Goal: Transaction & Acquisition: Purchase product/service

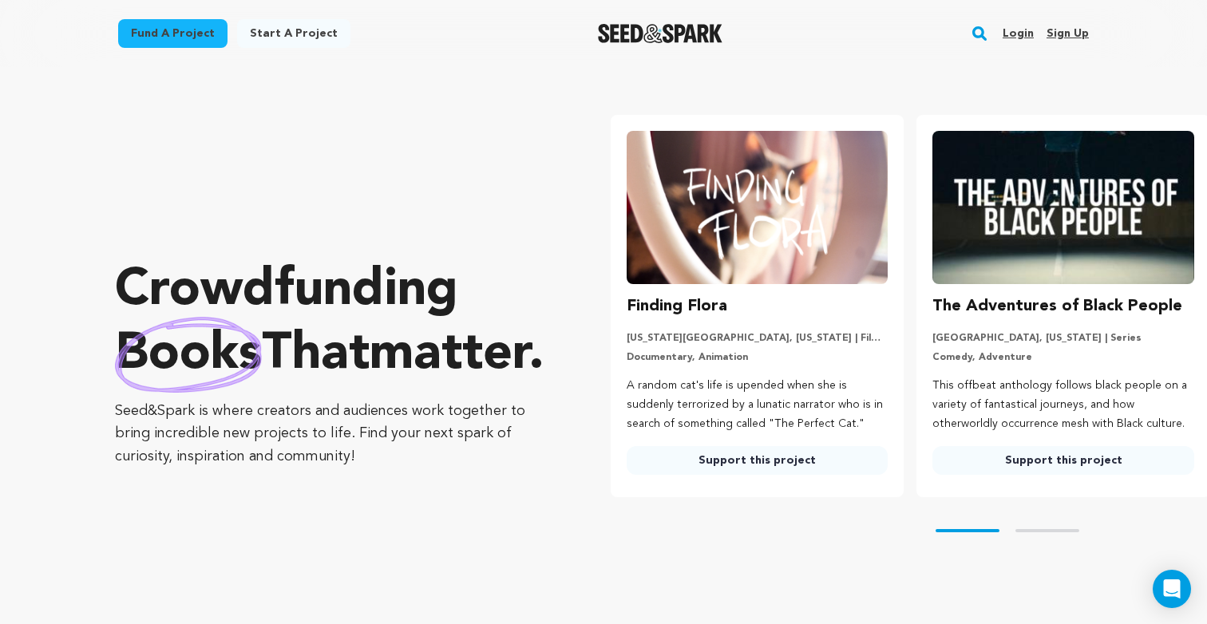
click at [170, 41] on link "Fund a project" at bounding box center [172, 33] width 109 height 29
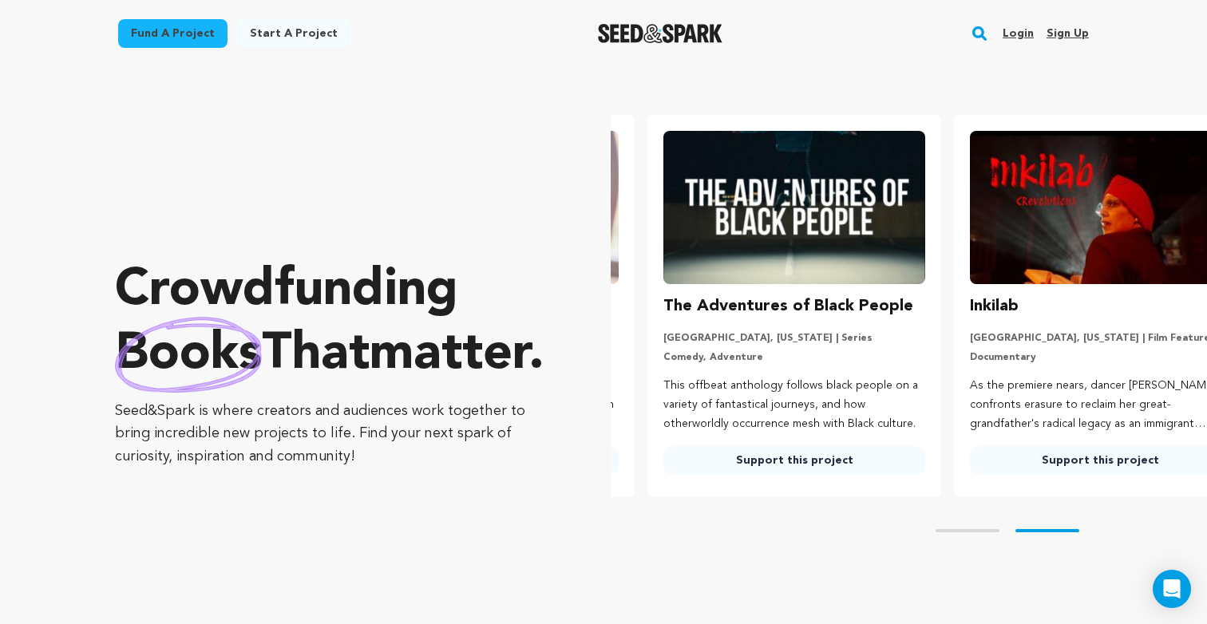
scroll to position [0, 318]
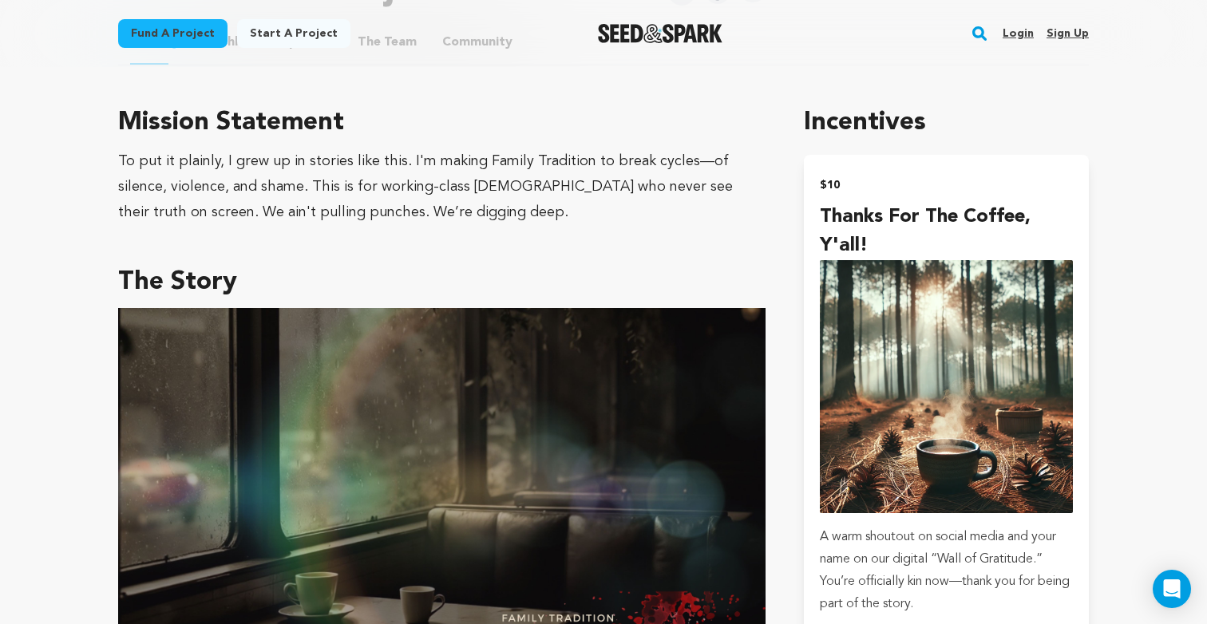
scroll to position [835, 0]
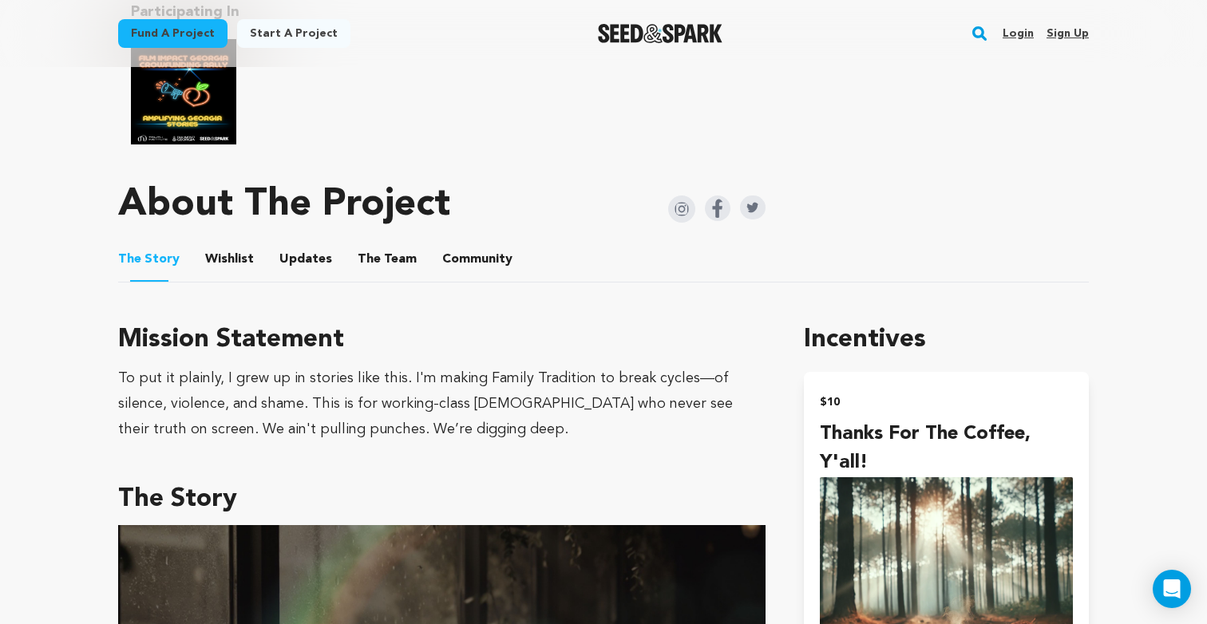
click at [458, 247] on button "Community" at bounding box center [477, 262] width 38 height 38
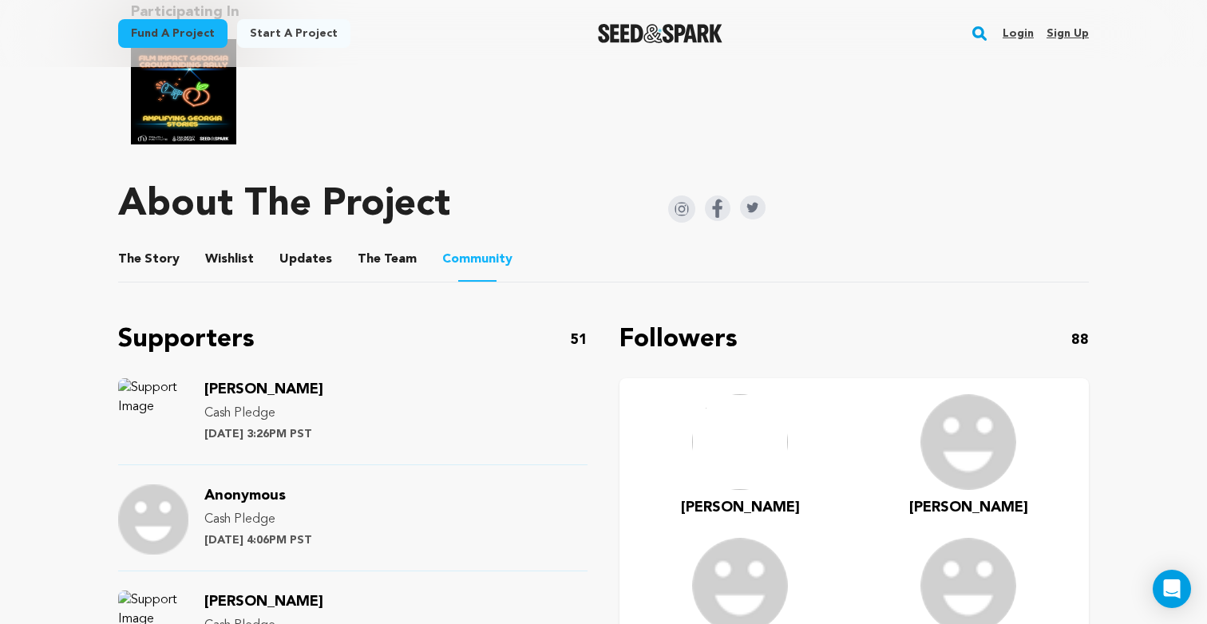
click at [392, 243] on button "The Team" at bounding box center [387, 262] width 38 height 38
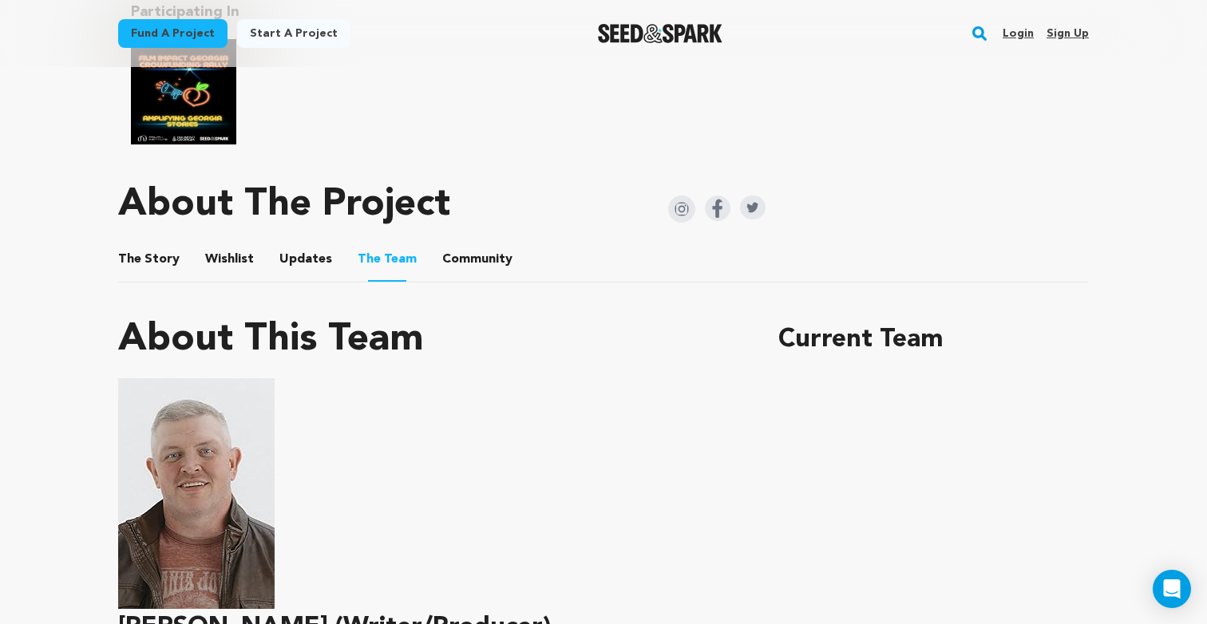
click at [462, 250] on button "Community" at bounding box center [477, 262] width 38 height 38
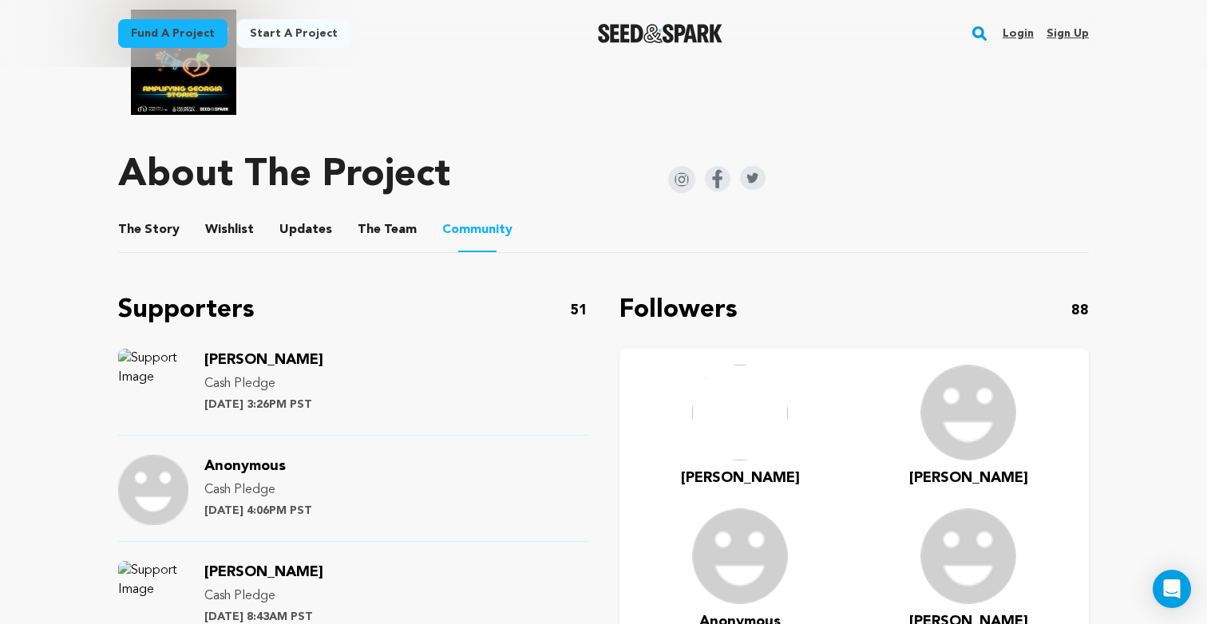
scroll to position [824, 0]
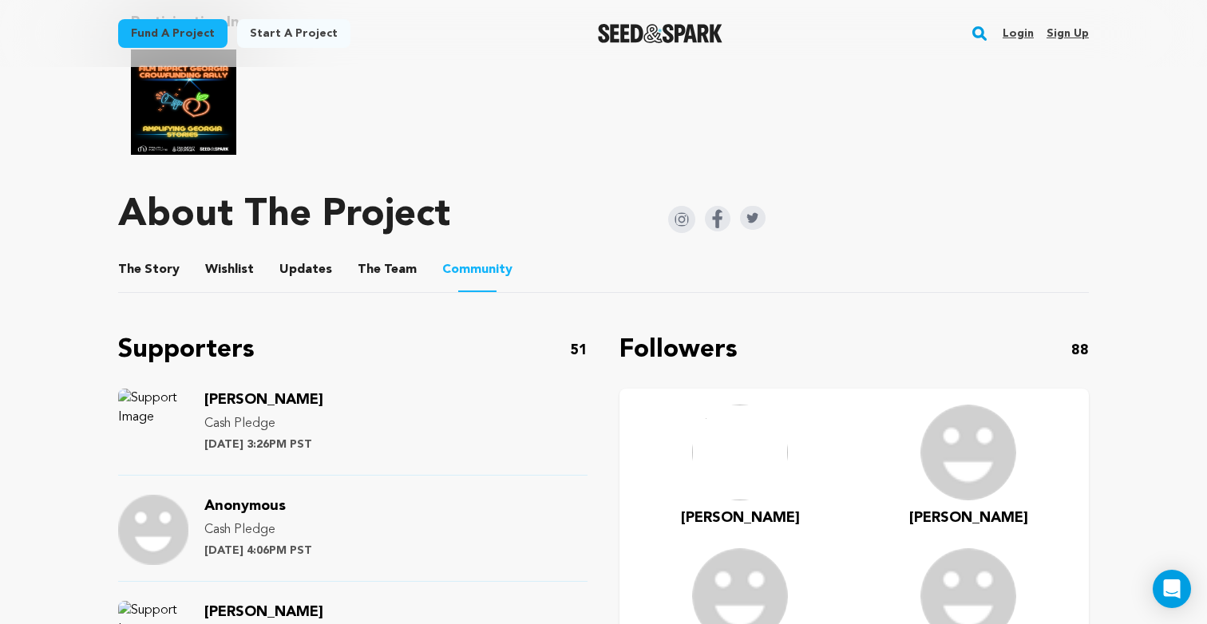
click at [405, 247] on li "The Team The Team" at bounding box center [387, 269] width 59 height 45
click at [395, 255] on button "The Team" at bounding box center [387, 273] width 38 height 38
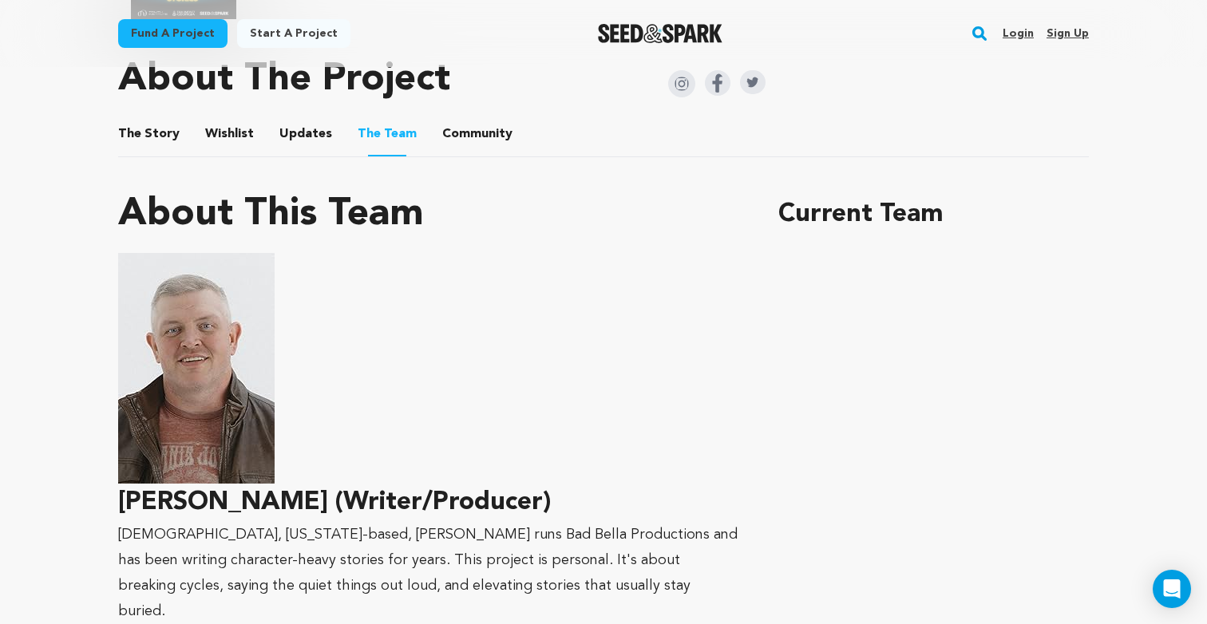
scroll to position [693, 0]
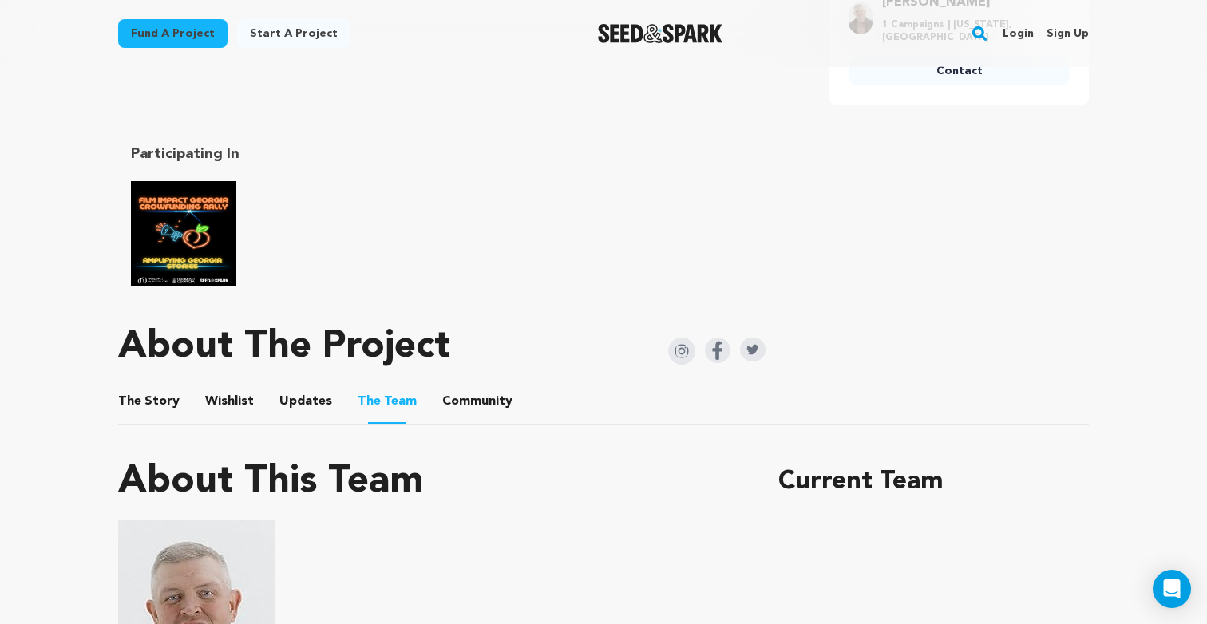
click at [165, 401] on button "The Story" at bounding box center [149, 404] width 38 height 38
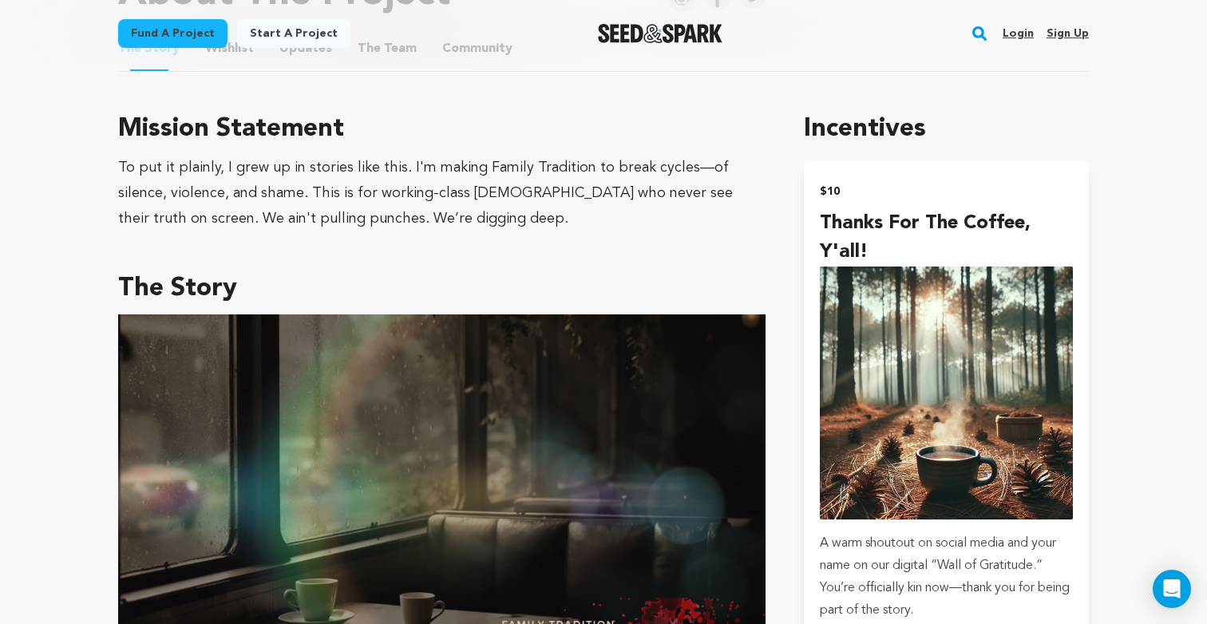
scroll to position [1388, 0]
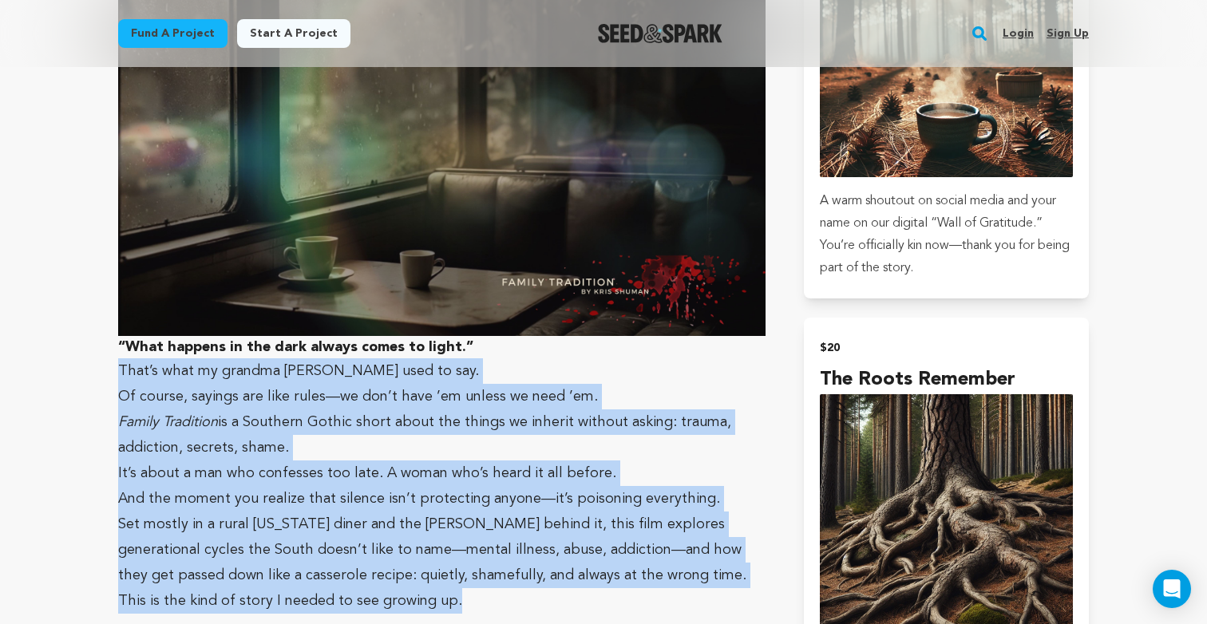
drag, startPoint x: 453, startPoint y: 591, endPoint x: 94, endPoint y: 364, distance: 424.4
copy div "That’s what my grandma Geraldine used to say. Of course, sayings are like rules…"
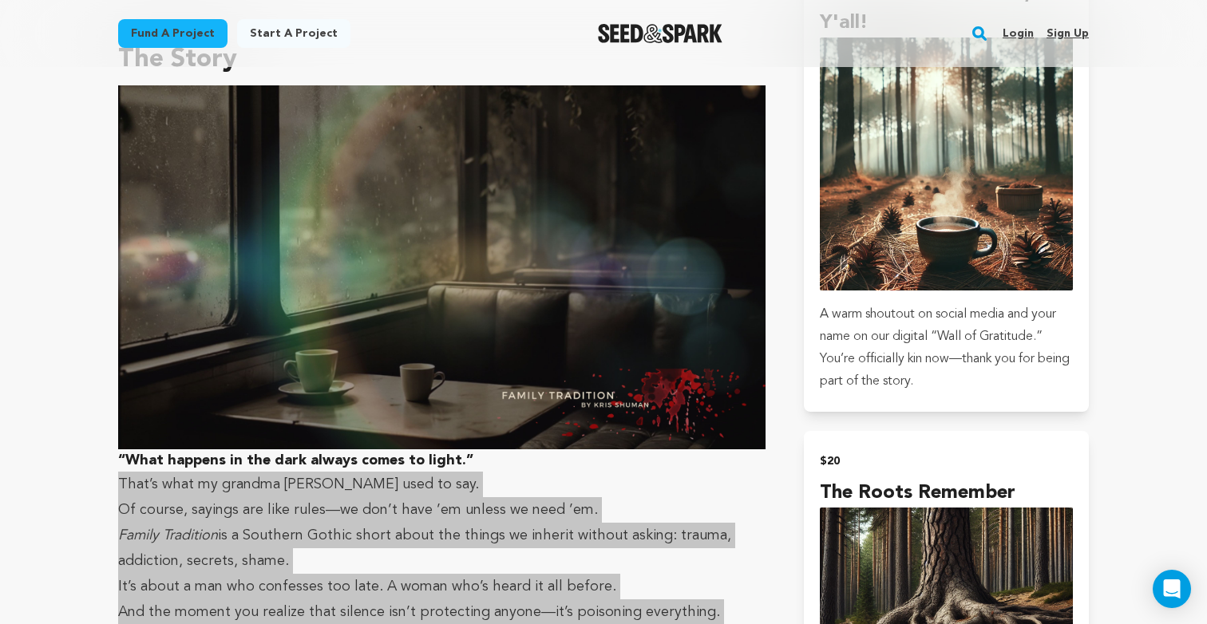
scroll to position [1646, 0]
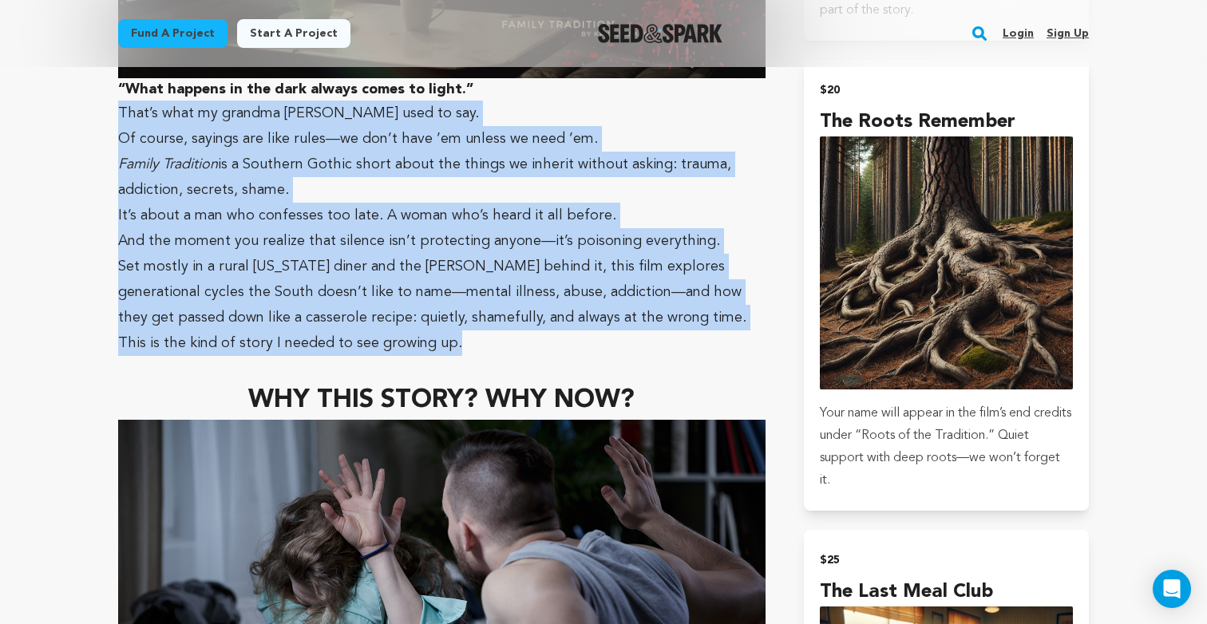
click at [597, 287] on p "Set mostly in a rural Georgia diner and the woods behind it, this film explores…" at bounding box center [441, 292] width 647 height 77
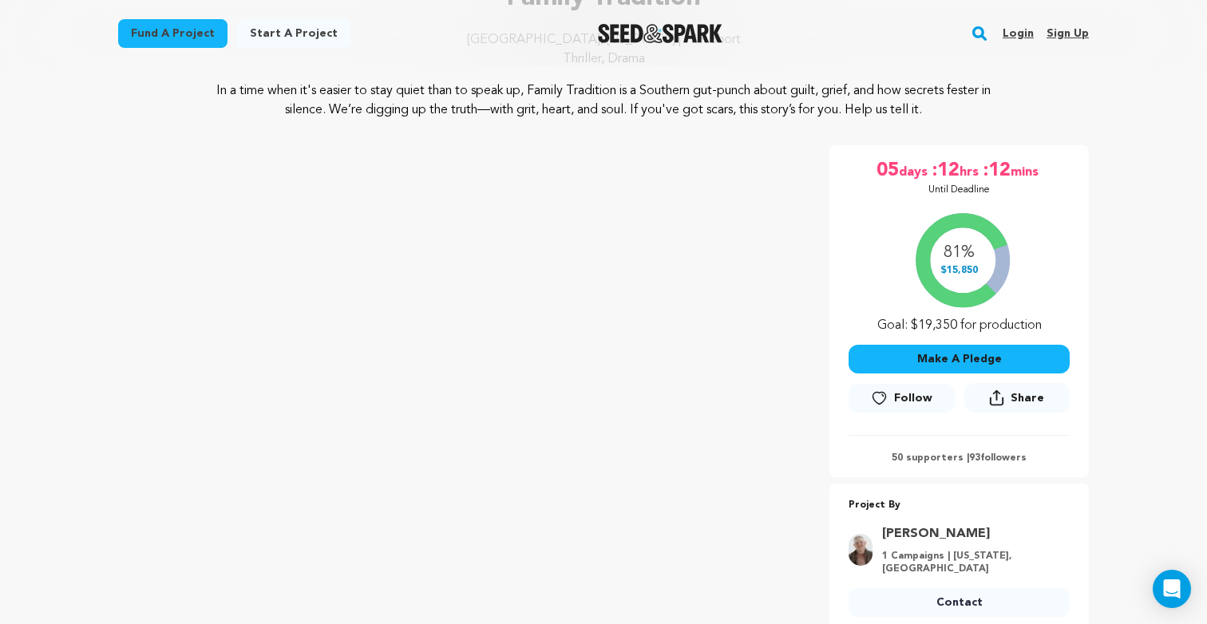
scroll to position [0, 0]
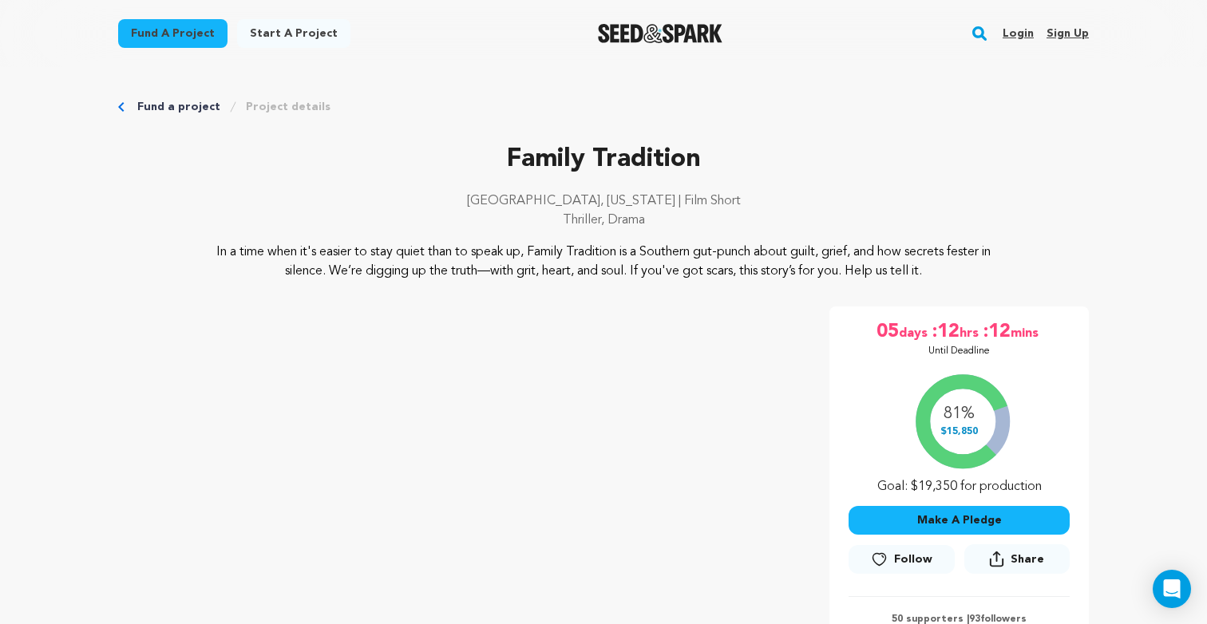
click at [1024, 38] on link "Login" at bounding box center [1017, 34] width 31 height 26
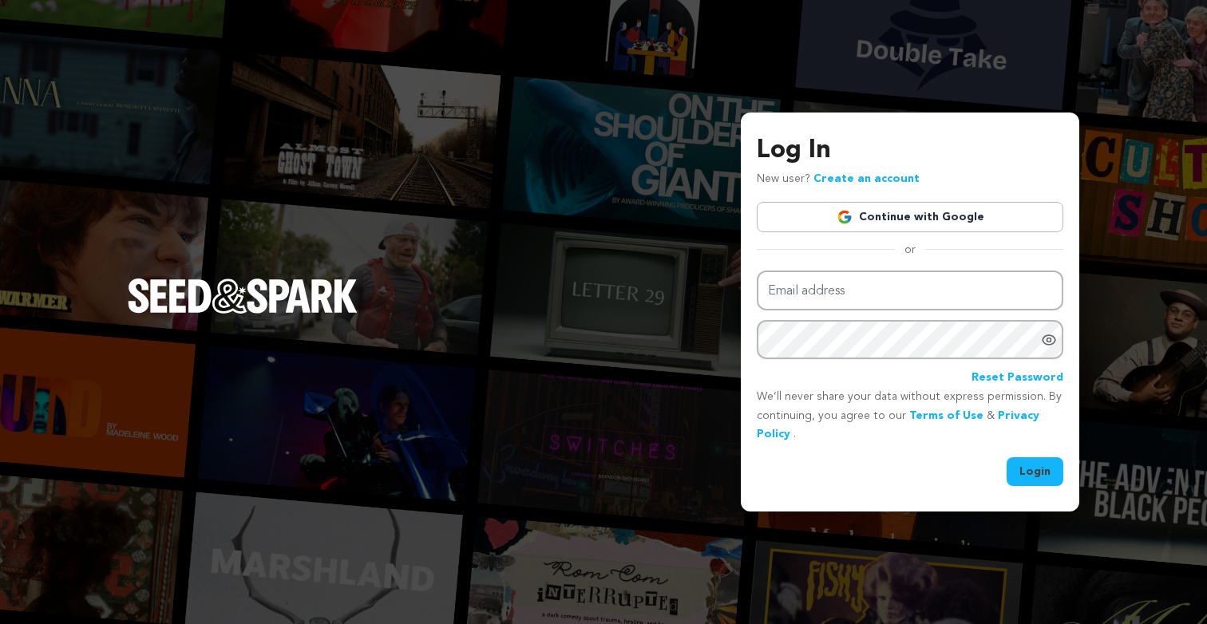
click at [909, 223] on link "Continue with Google" at bounding box center [910, 217] width 306 height 30
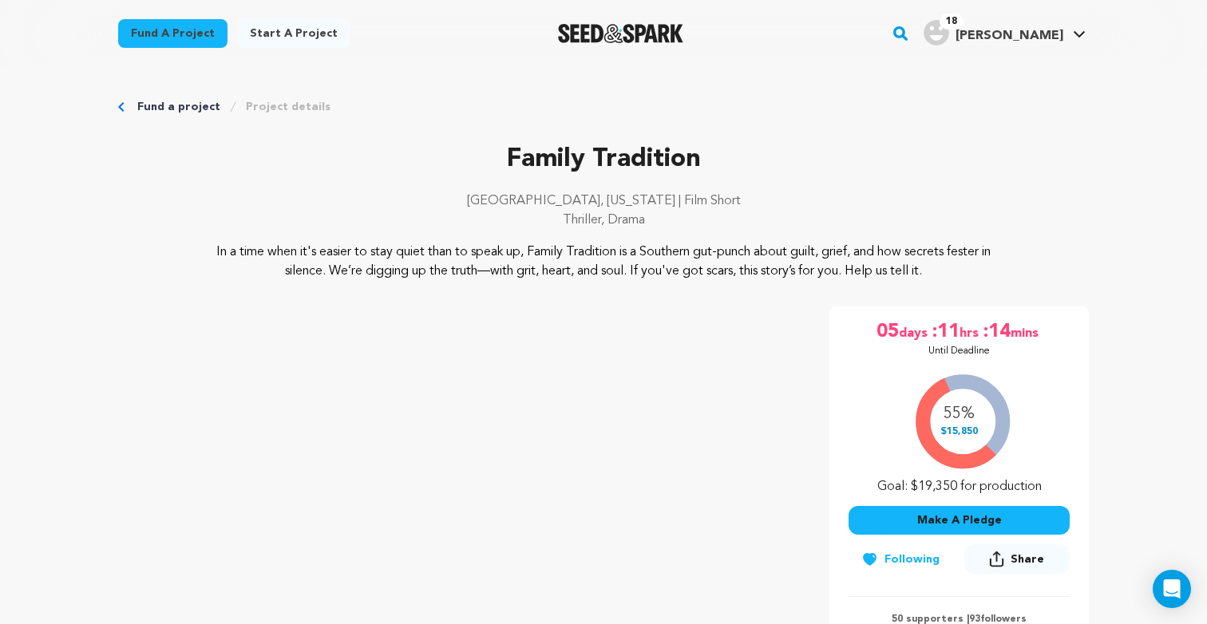
click at [910, 517] on button "Make A Pledge" at bounding box center [958, 520] width 221 height 29
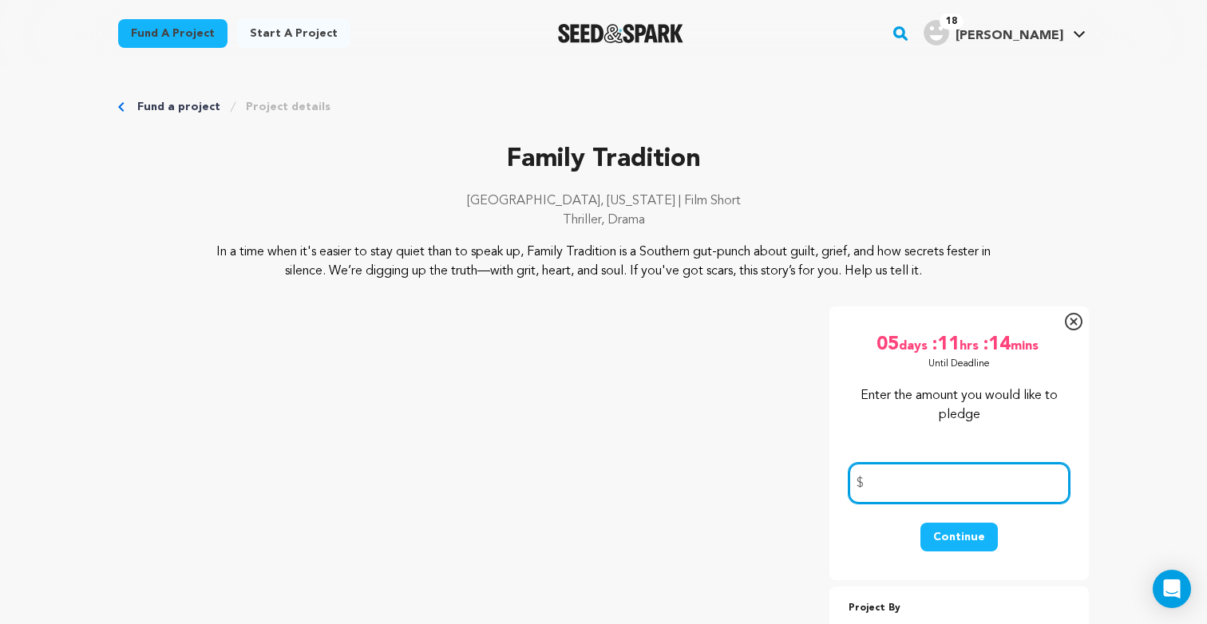
click at [903, 496] on input "number" at bounding box center [958, 483] width 221 height 41
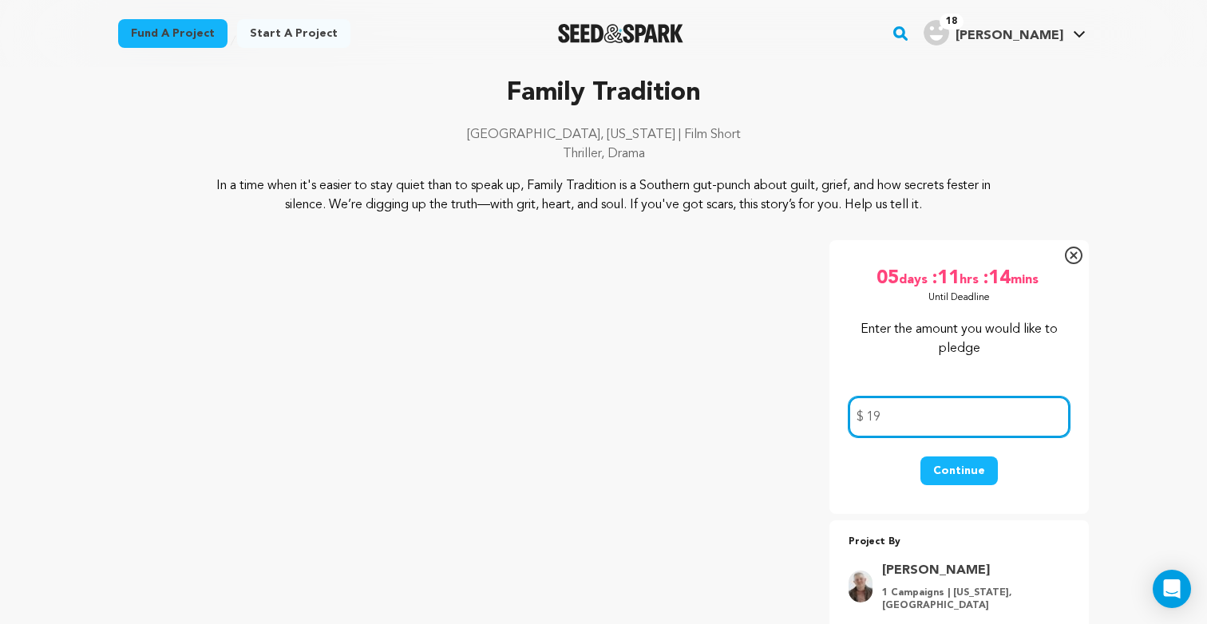
type input "19"
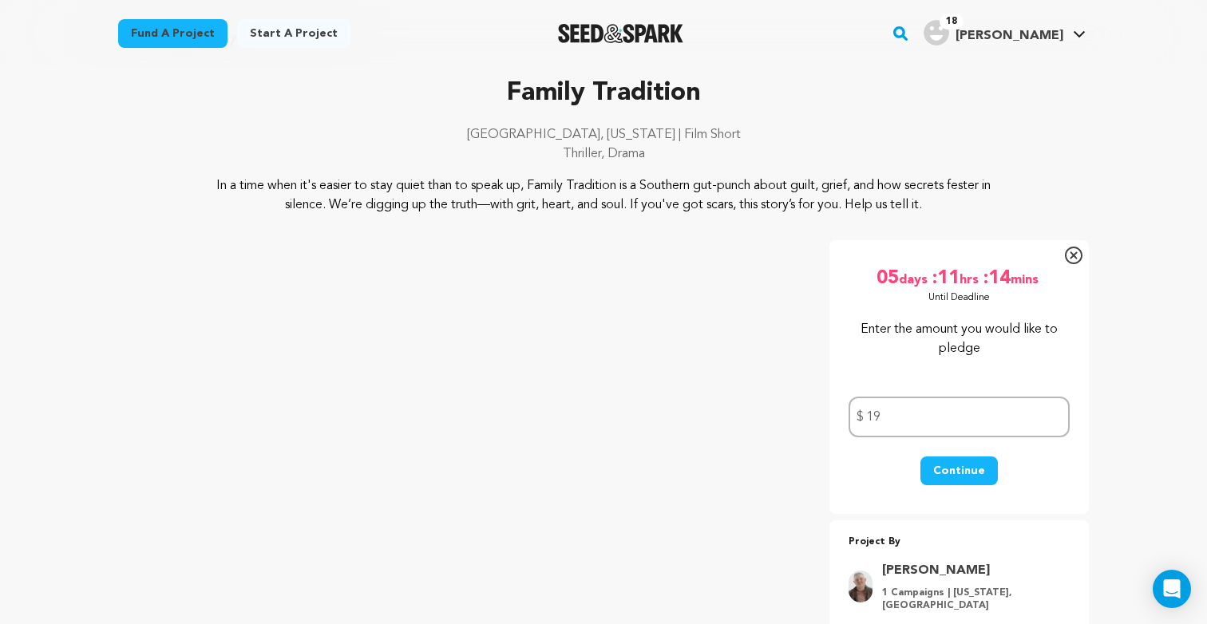
click at [951, 468] on button "Continue" at bounding box center [958, 470] width 77 height 29
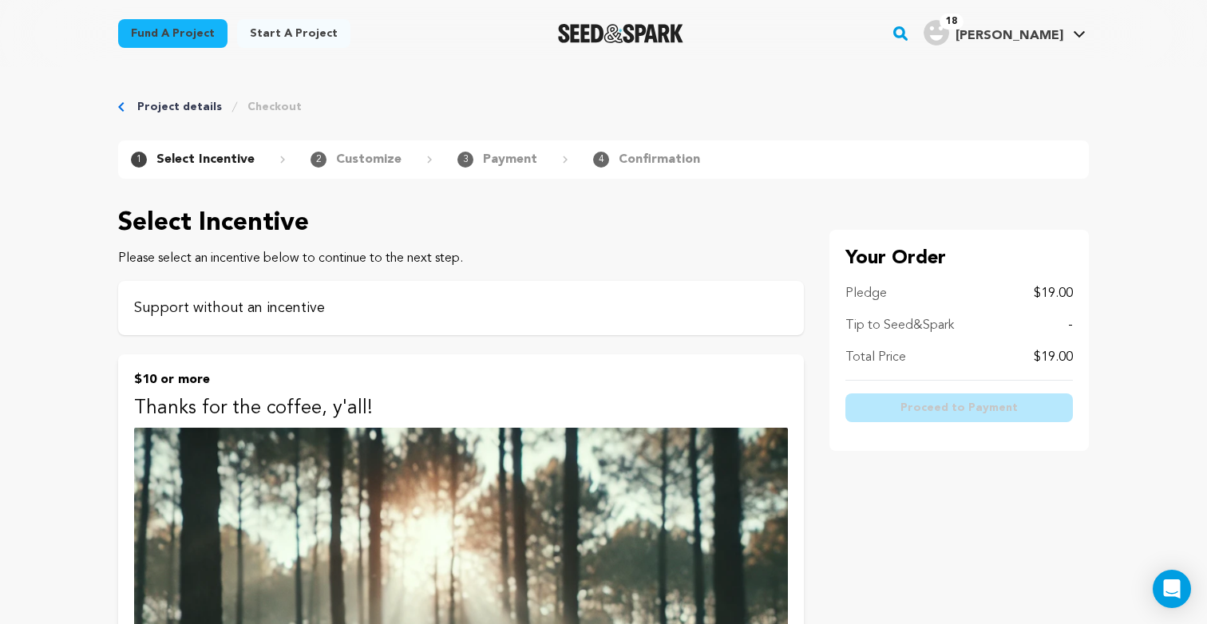
click at [637, 294] on div "Support without an incentive" at bounding box center [461, 308] width 686 height 54
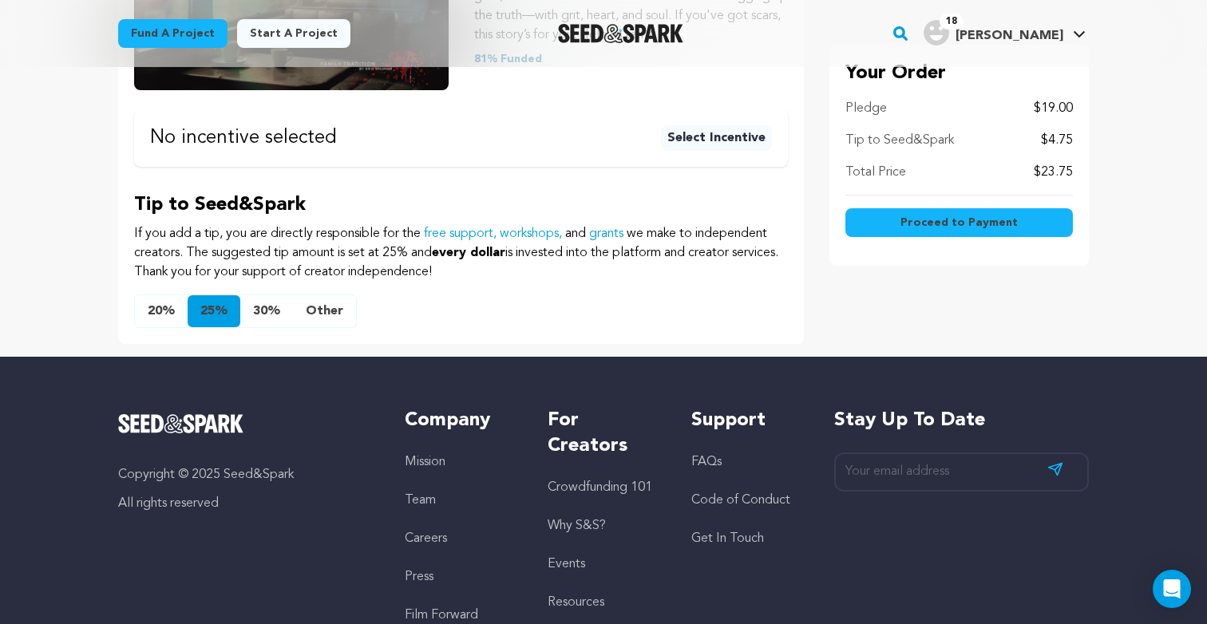
scroll to position [551, 0]
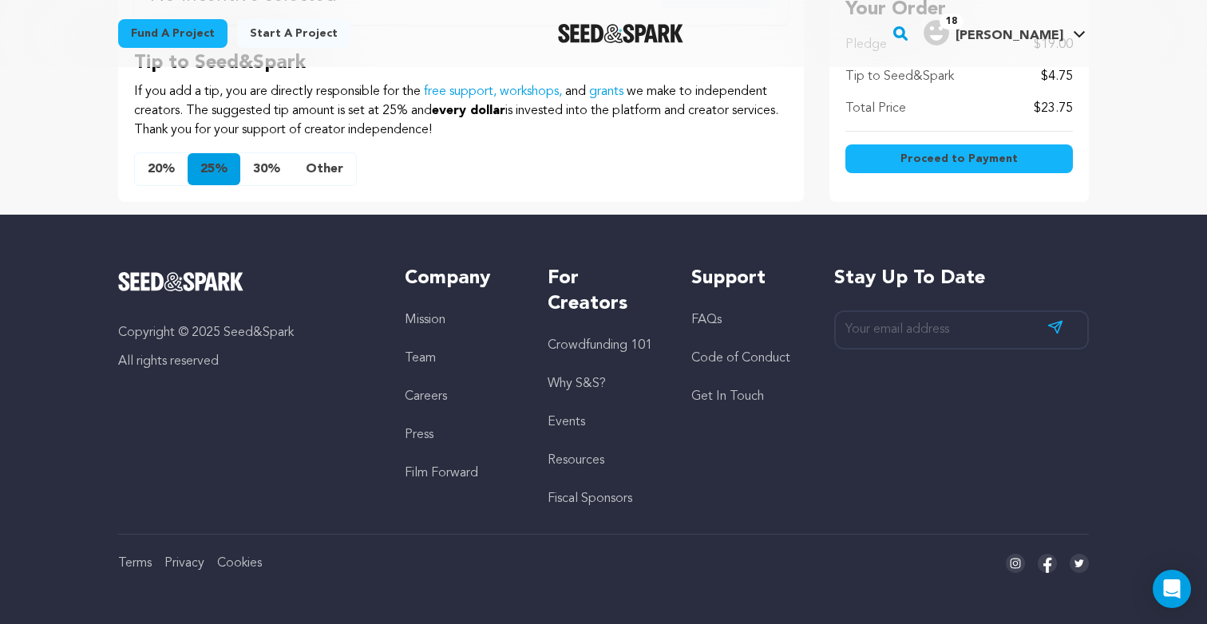
click at [334, 170] on button "Other" at bounding box center [324, 169] width 63 height 32
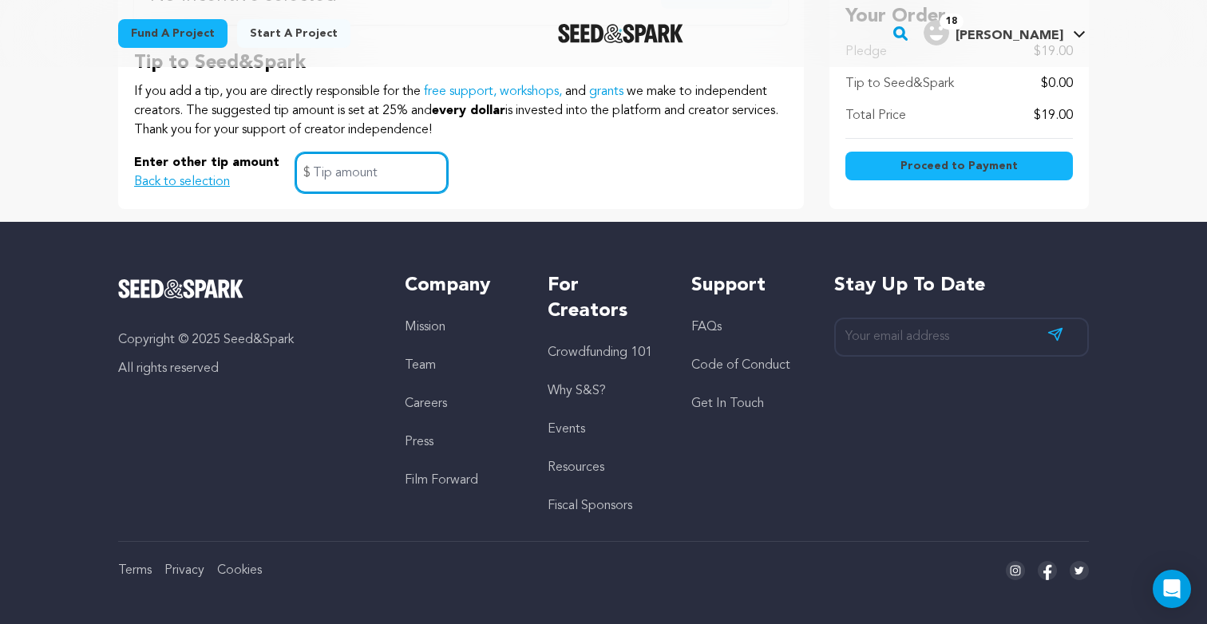
click at [408, 181] on input "text" at bounding box center [371, 172] width 152 height 41
type input "0"
click at [603, 160] on div "Enter other tip amount Back to selection 0 $" at bounding box center [461, 172] width 654 height 41
click at [900, 170] on button "Proceed to Payment" at bounding box center [958, 166] width 227 height 29
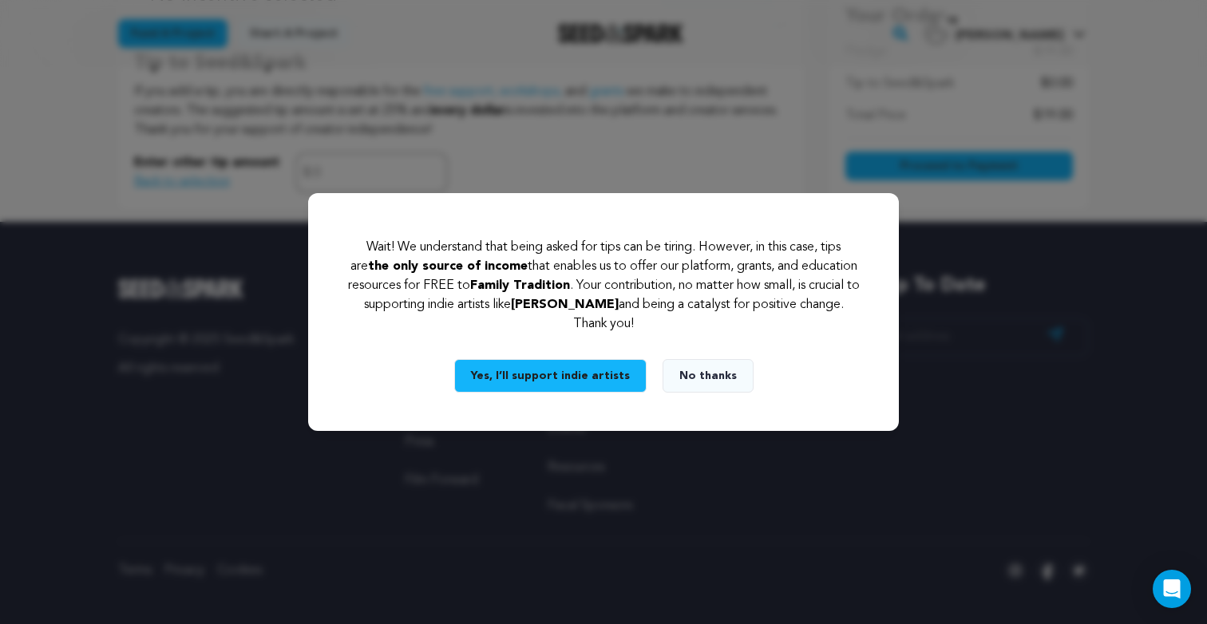
click at [692, 392] on button "No thanks" at bounding box center [707, 376] width 91 height 34
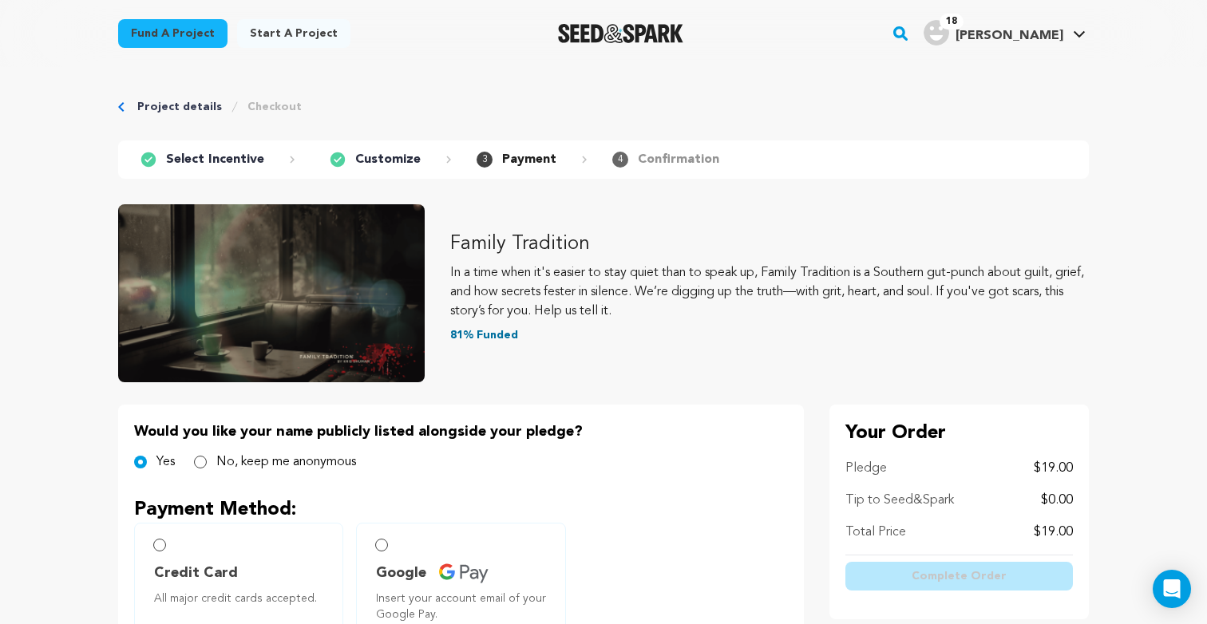
scroll to position [107, 0]
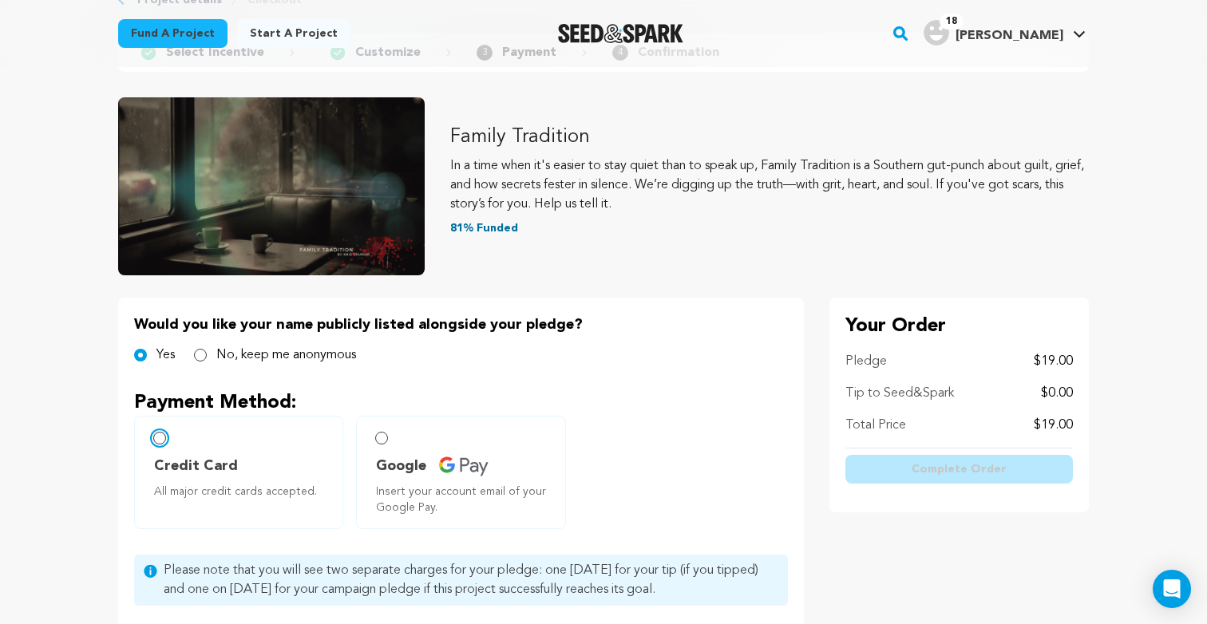
click at [156, 441] on input "Credit Card All major credit cards accepted." at bounding box center [159, 438] width 13 height 13
radio input "false"
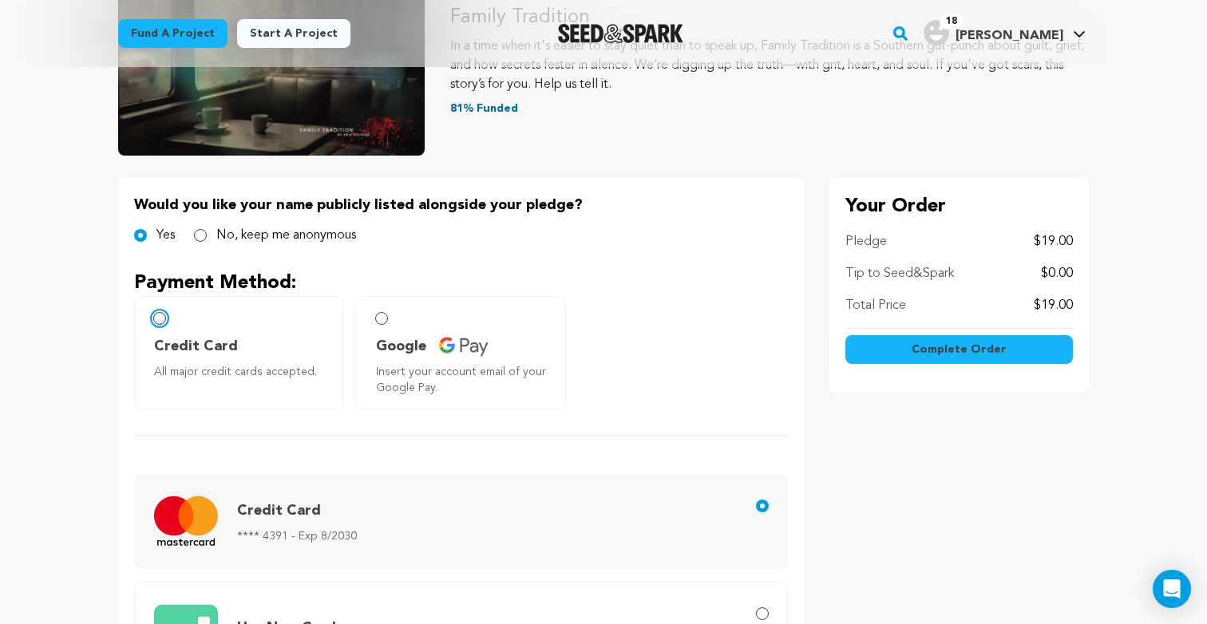
scroll to position [239, 0]
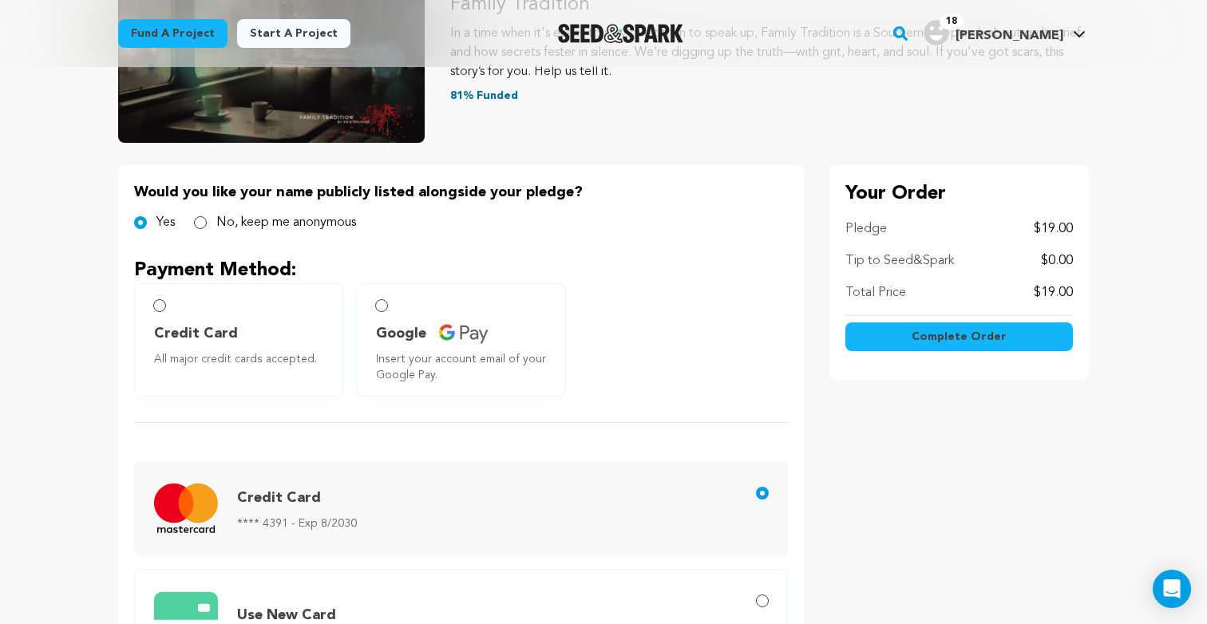
click at [939, 336] on span "Complete Order" at bounding box center [958, 337] width 95 height 16
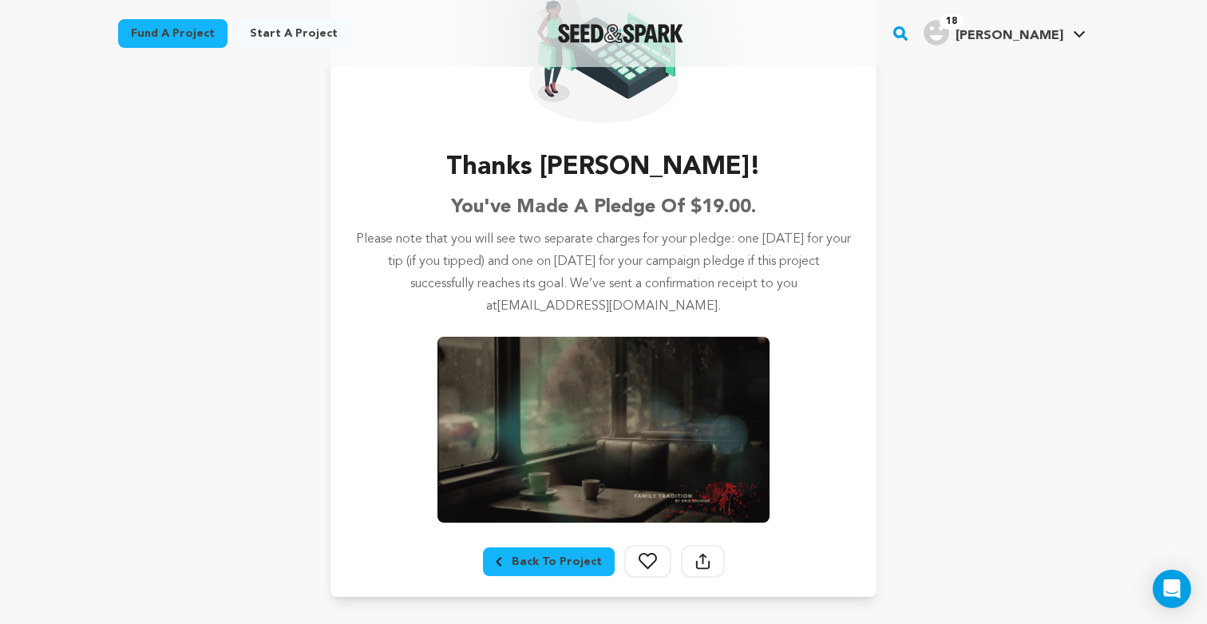
scroll to position [59, 0]
